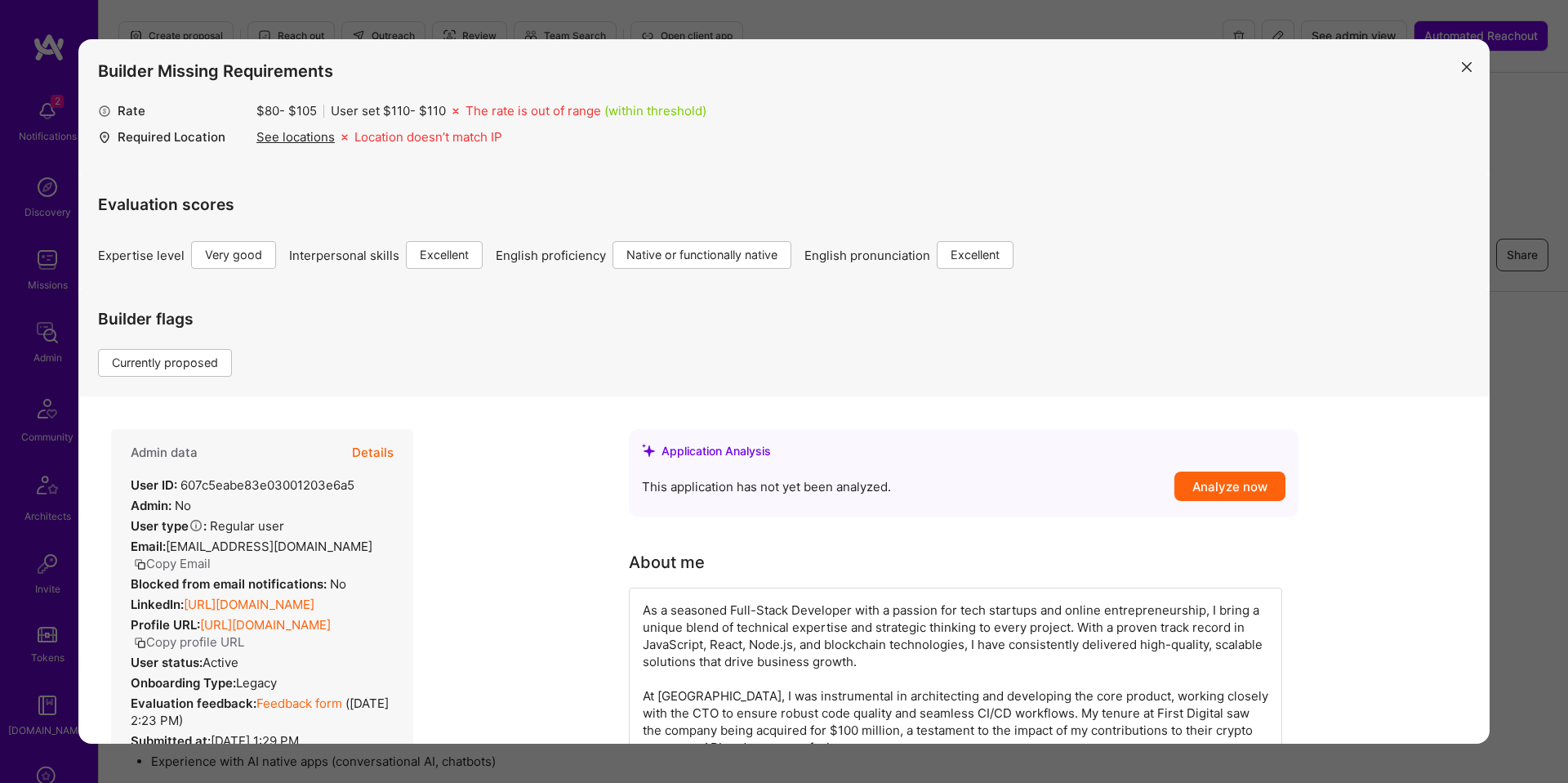
scroll to position [311, 0]
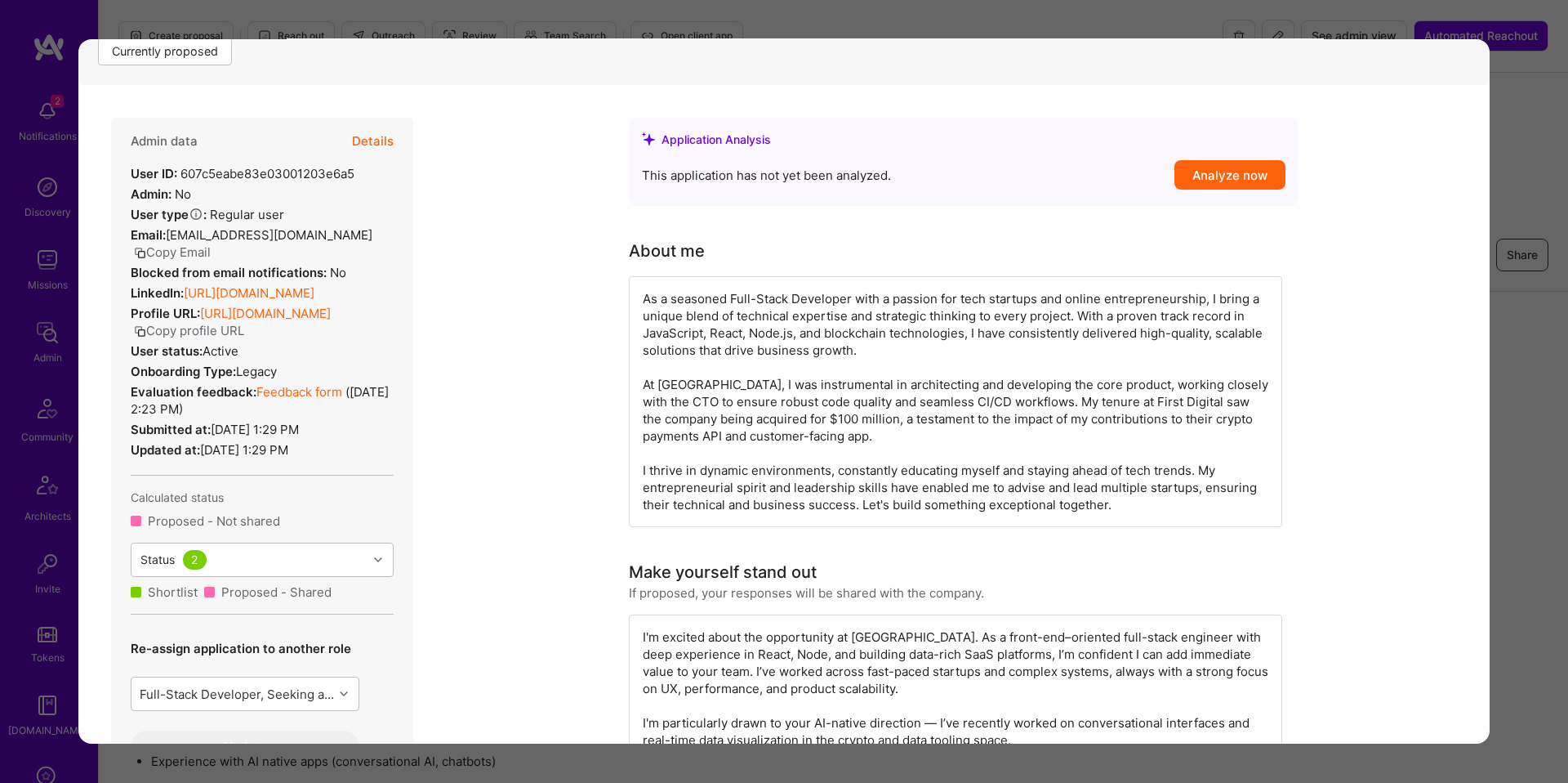
click at [374, 142] on button "Details" at bounding box center [373, 141] width 42 height 47
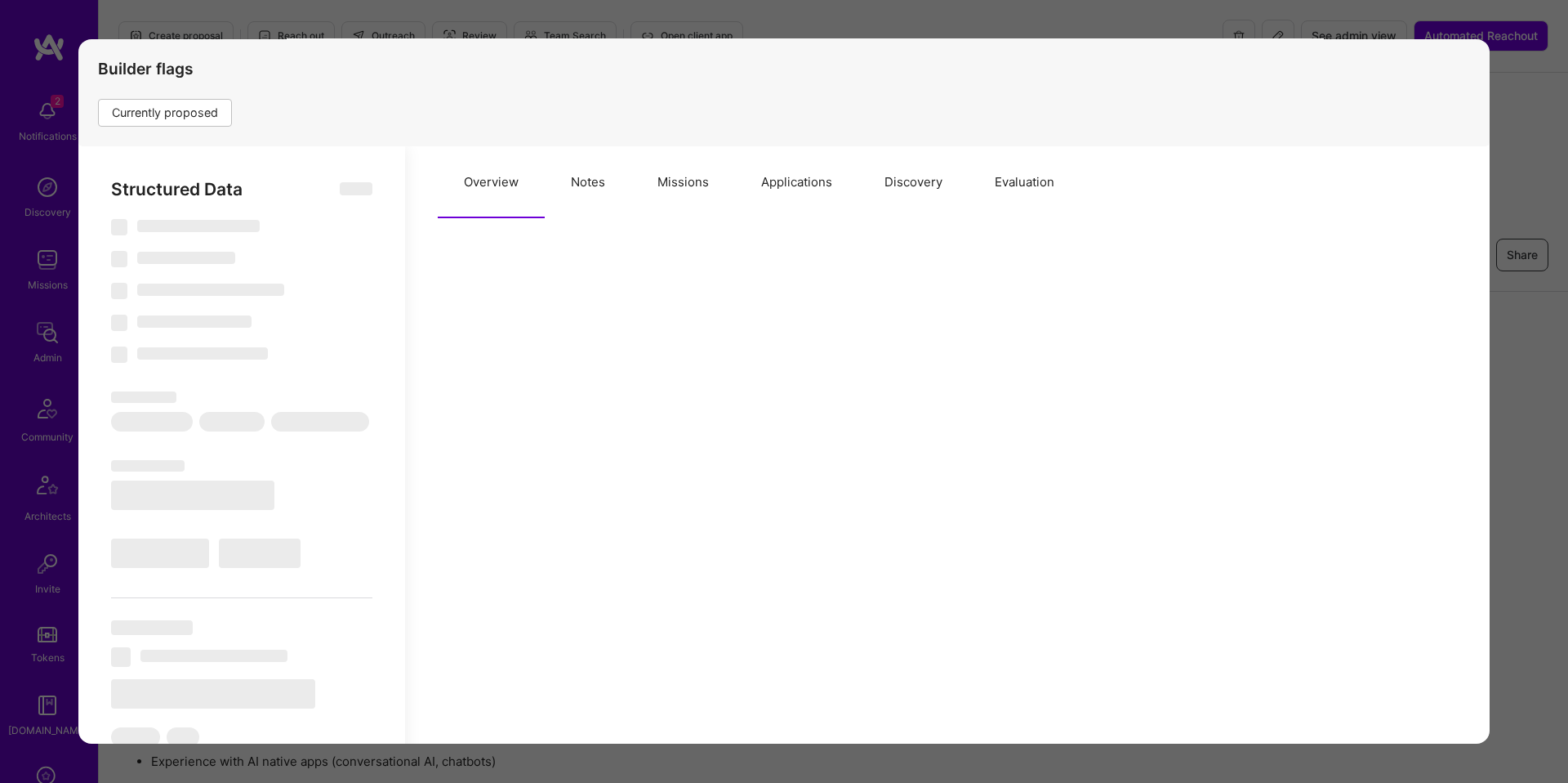
scroll to position [249, 0]
select select "Right Now"
select select "5"
select select "7"
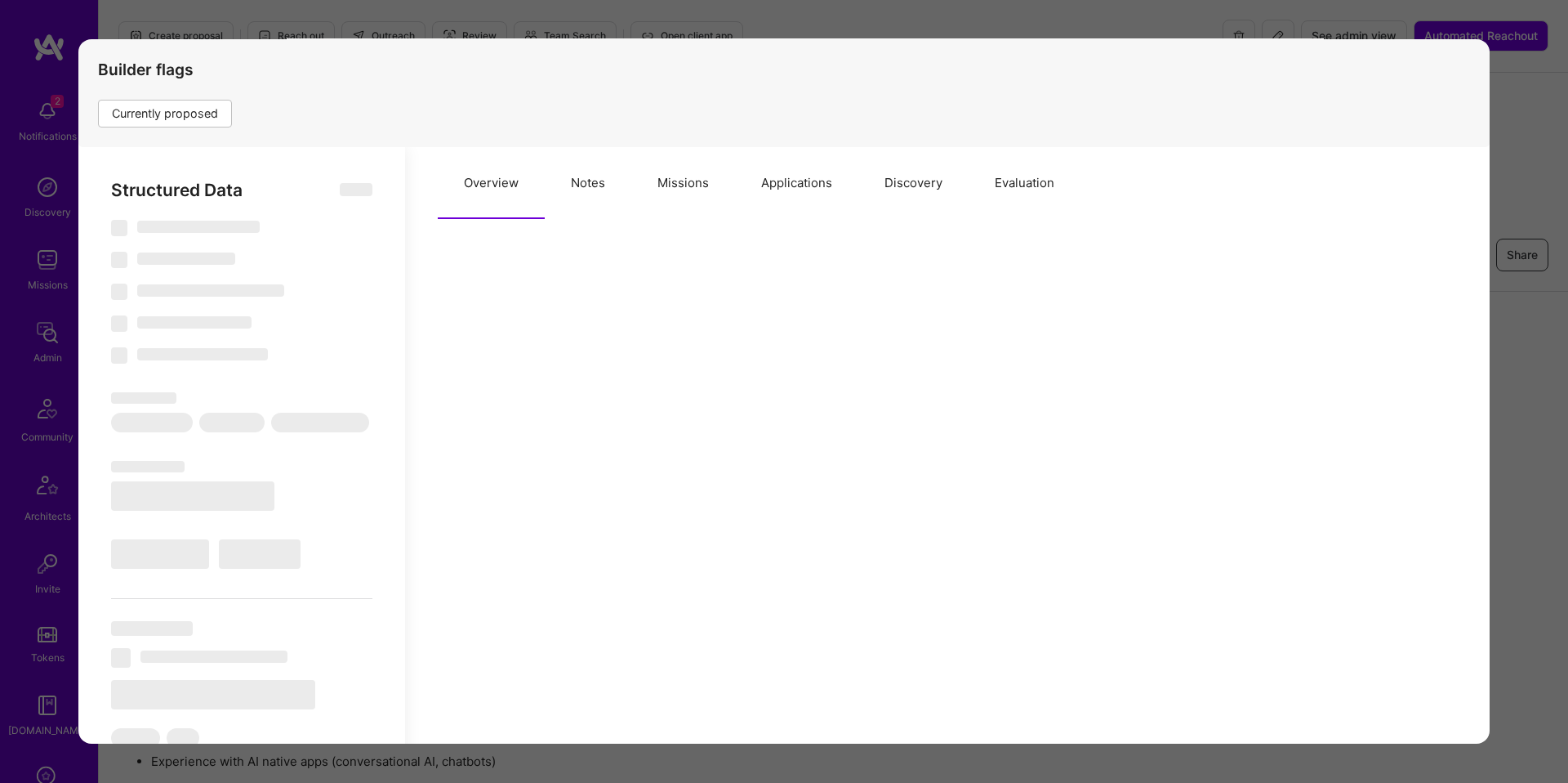
select select "7"
select select "US"
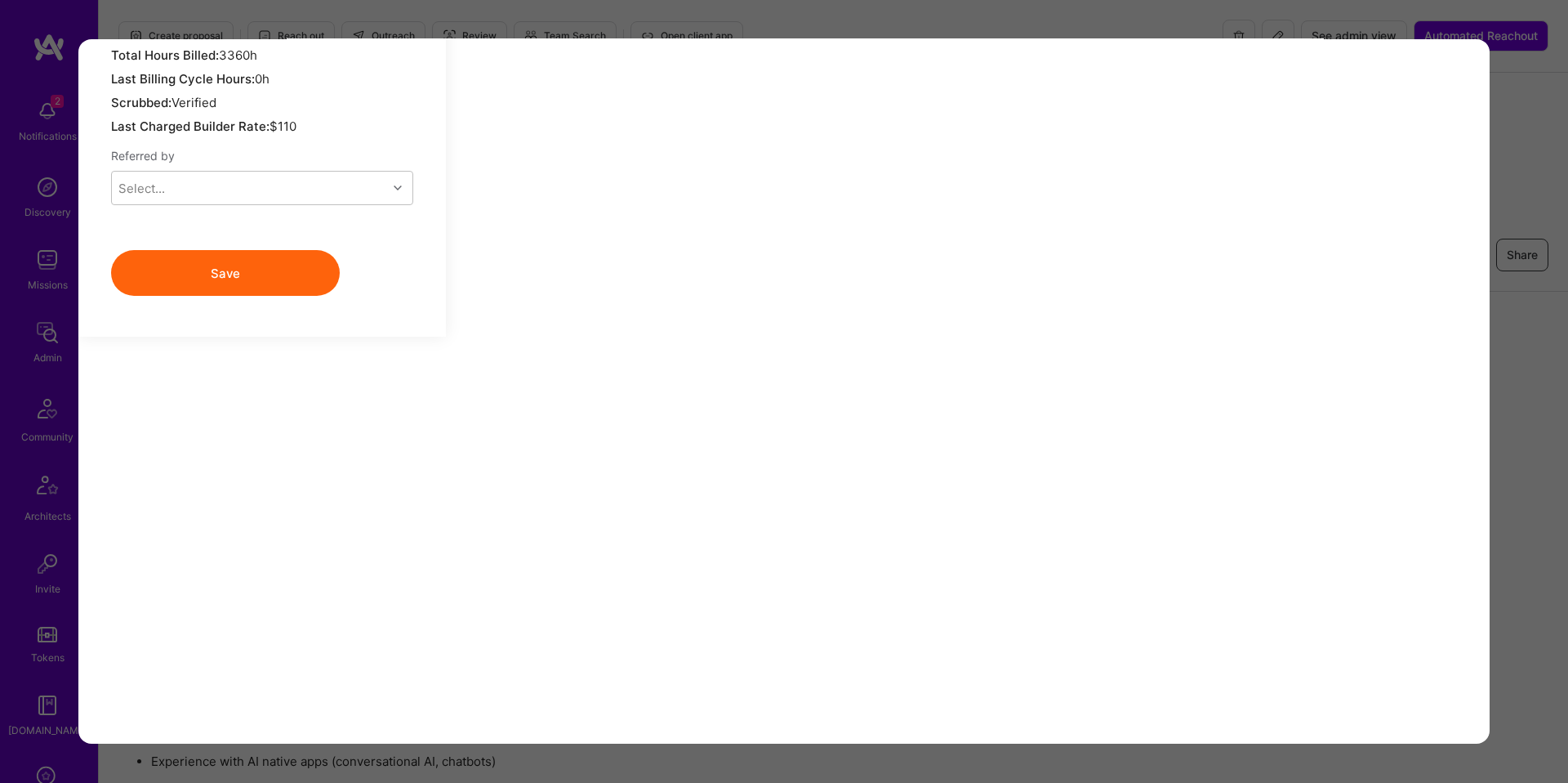
scroll to position [1726, 0]
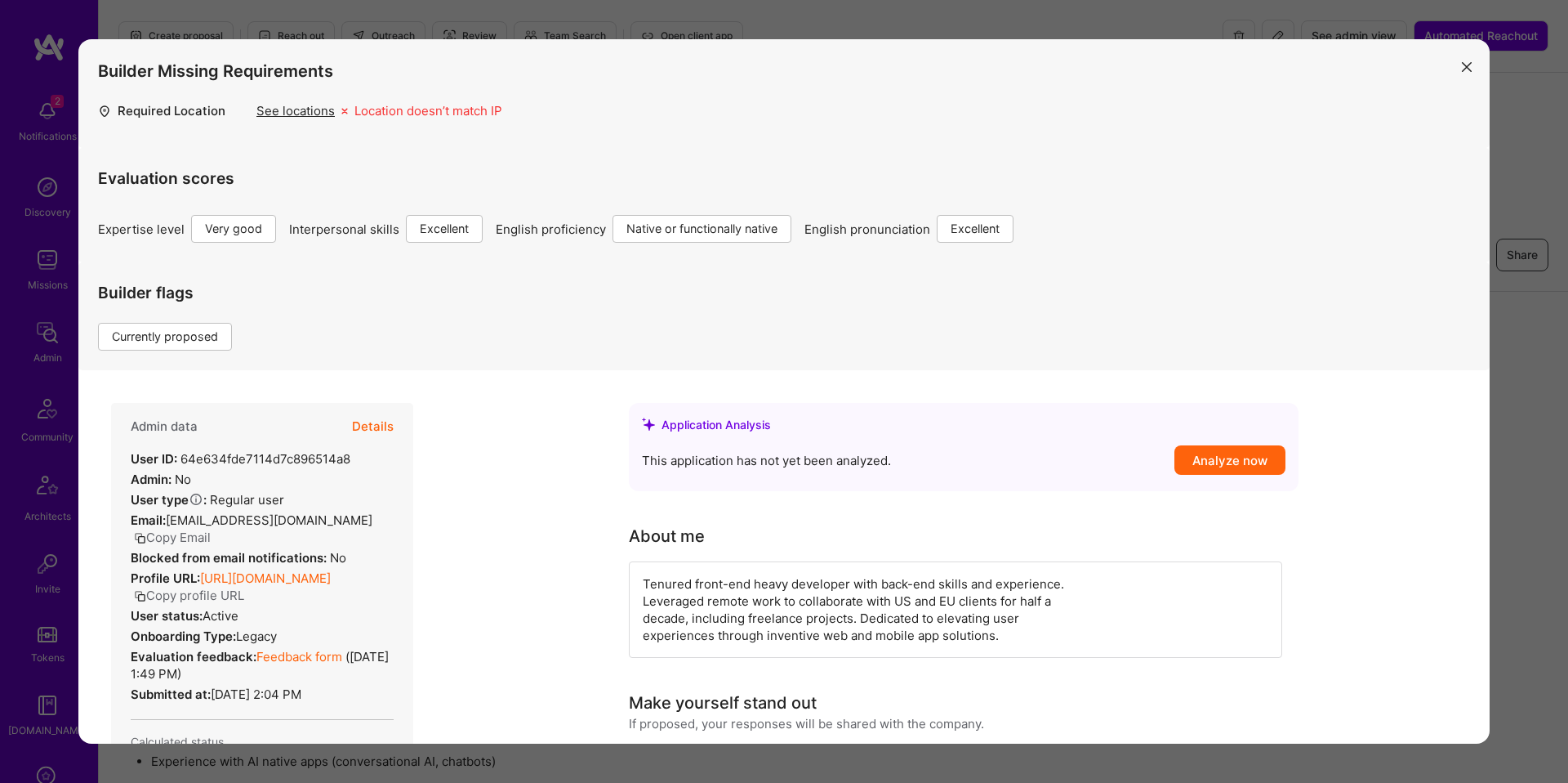
scroll to position [675, 0]
